Goal: Find specific page/section: Find specific page/section

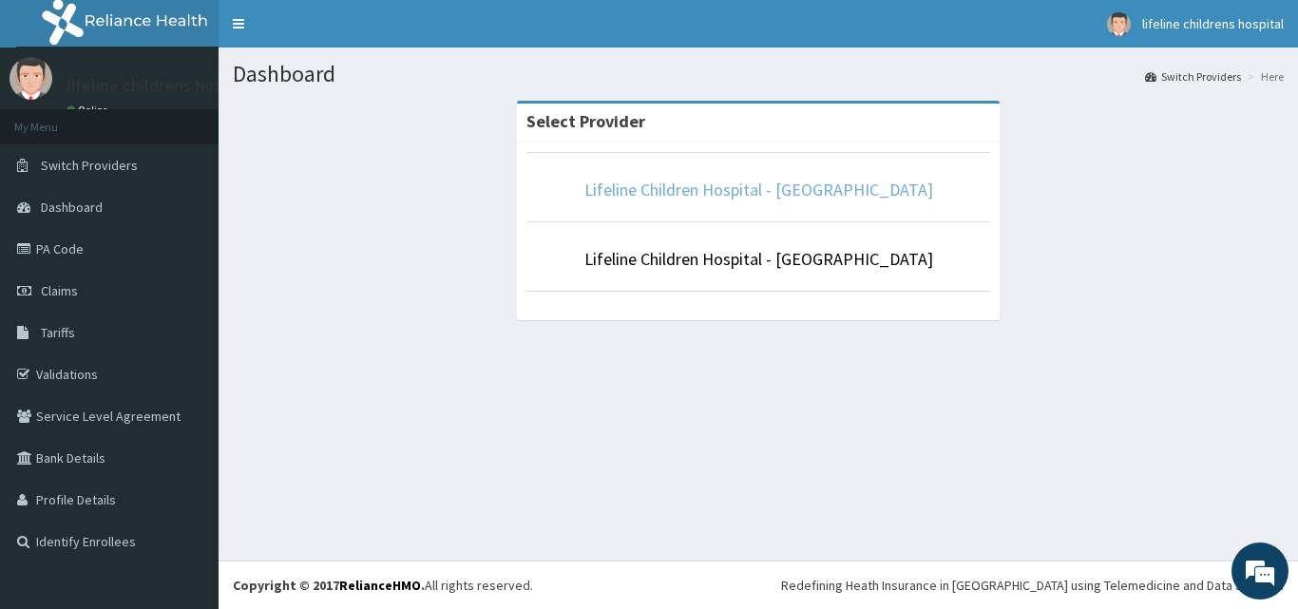
click at [705, 190] on link "Lifeline Children Hospital - [GEOGRAPHIC_DATA]" at bounding box center [758, 190] width 349 height 22
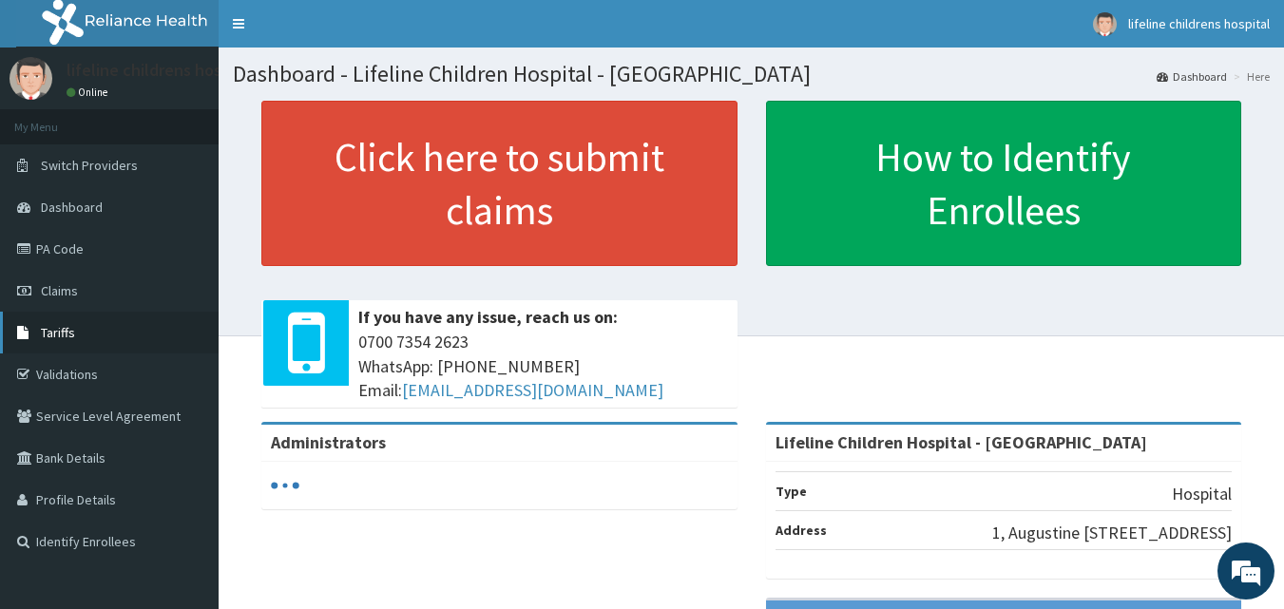
click at [116, 333] on link "Tariffs" at bounding box center [109, 333] width 219 height 42
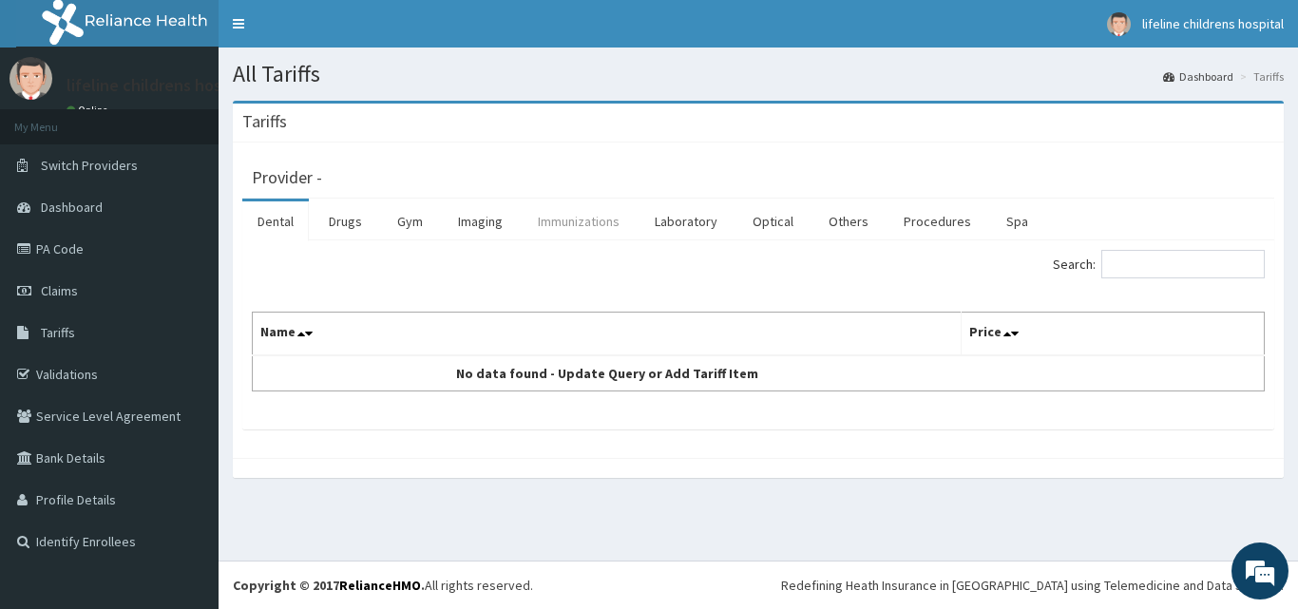
click at [567, 217] on link "Immunizations" at bounding box center [579, 221] width 112 height 40
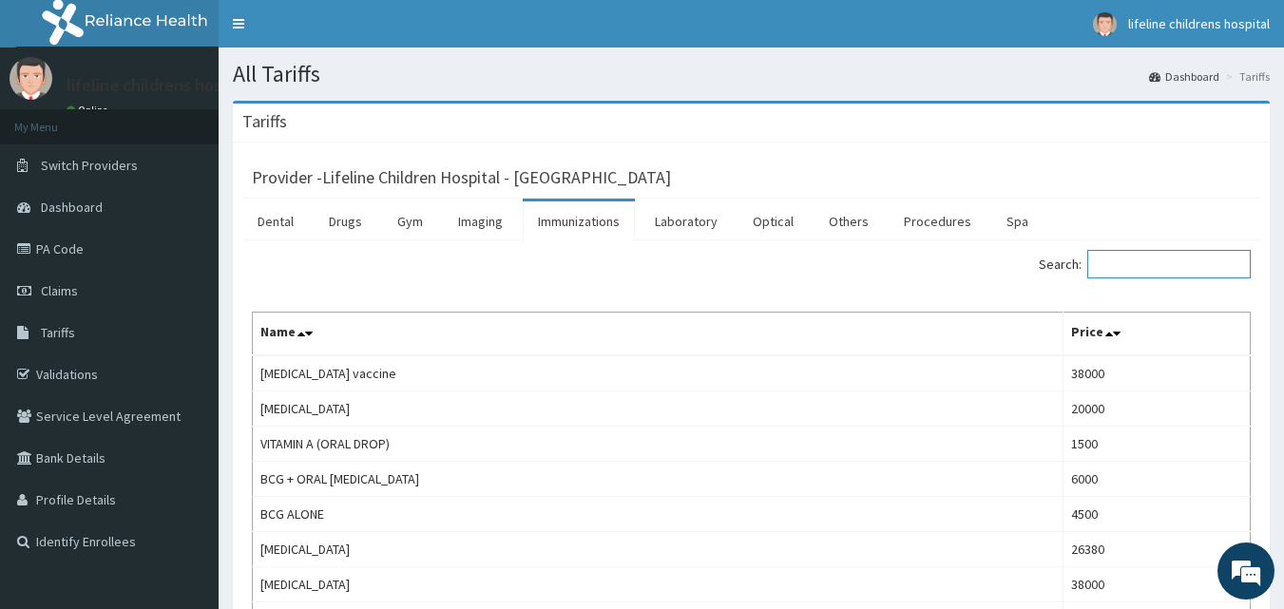
click at [1160, 269] on input "Search:" at bounding box center [1168, 264] width 163 height 29
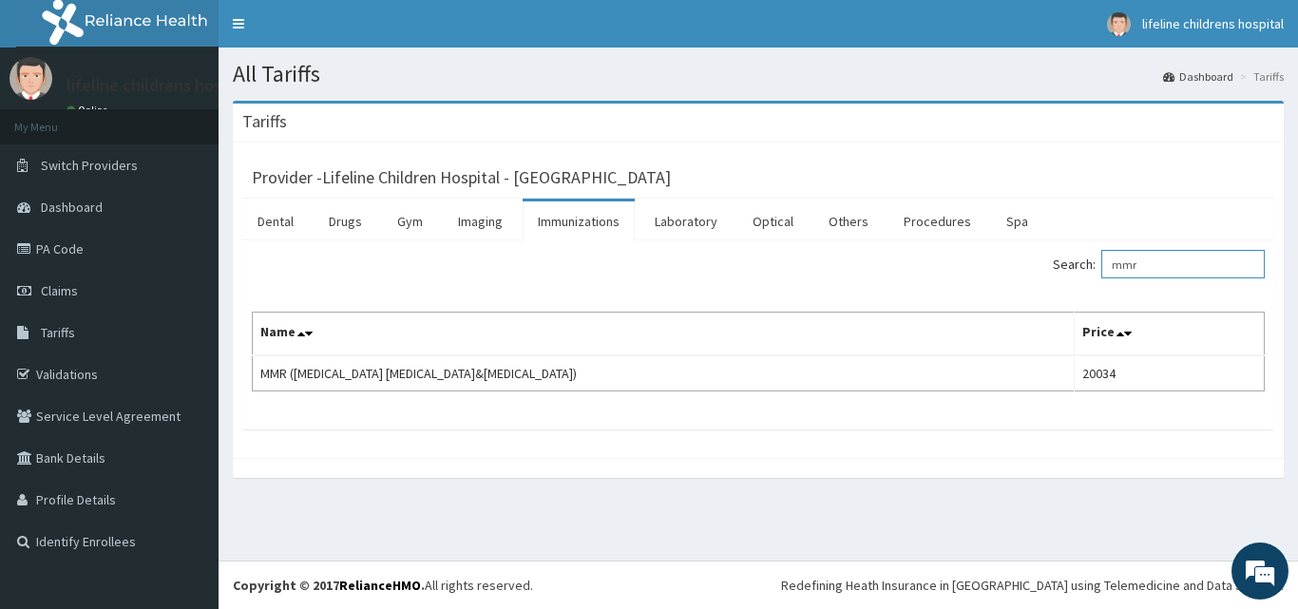
type input "mmr"
